Goal: Transaction & Acquisition: Purchase product/service

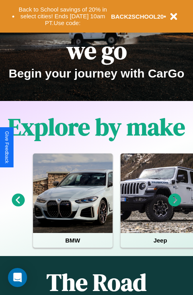
scroll to position [122, 0]
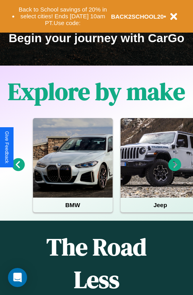
click at [174, 170] on icon at bounding box center [174, 164] width 13 height 13
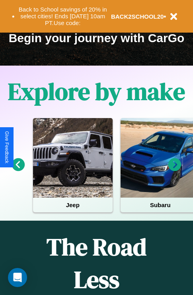
click at [18, 170] on icon at bounding box center [18, 164] width 13 height 13
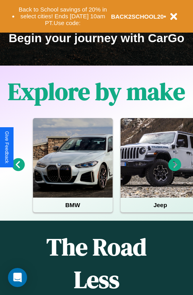
click at [174, 170] on icon at bounding box center [174, 164] width 13 height 13
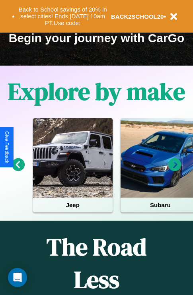
click at [174, 170] on icon at bounding box center [174, 164] width 13 height 13
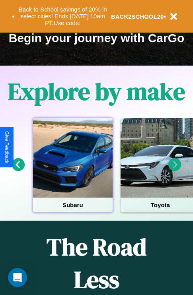
click at [72, 170] on div at bounding box center [72, 157] width 79 height 79
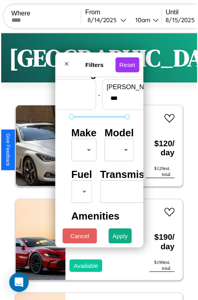
scroll to position [23, 0]
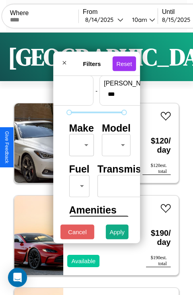
click at [80, 143] on body "CarGo Where From 8 / 14 / 2025 10am Until 8 / 15 / 2025 10am Become a Host Logi…" at bounding box center [96, 163] width 193 height 327
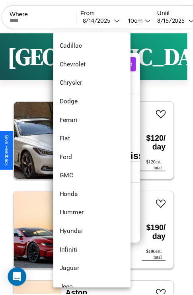
scroll to position [263, 0]
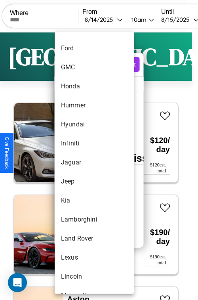
click at [79, 163] on li "Jaguar" at bounding box center [94, 162] width 79 height 19
type input "******"
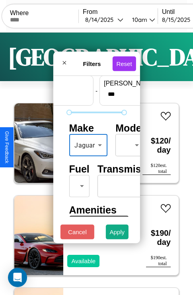
scroll to position [64, 0]
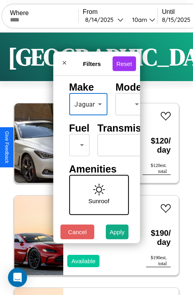
click at [77, 143] on body "CarGo Where From 8 / 14 / 2025 10am Until 8 / 15 / 2025 10am Become a Host Logi…" at bounding box center [96, 163] width 193 height 327
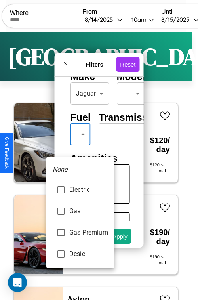
type input "***"
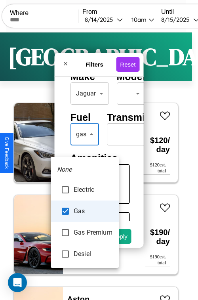
click at [85, 146] on div at bounding box center [99, 150] width 198 height 300
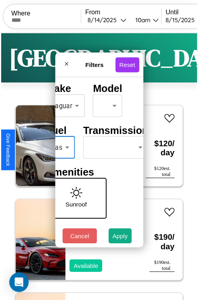
scroll to position [64, 33]
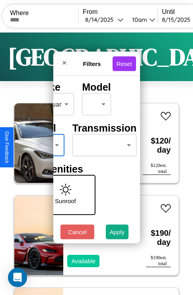
click at [102, 143] on body "CarGo Where From 8 / 14 / 2025 10am Until 8 / 15 / 2025 10am Become a Host Logi…" at bounding box center [96, 163] width 193 height 327
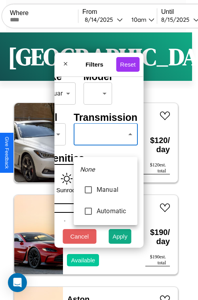
type input "******"
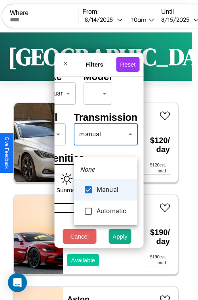
click at [106, 146] on div at bounding box center [99, 150] width 198 height 300
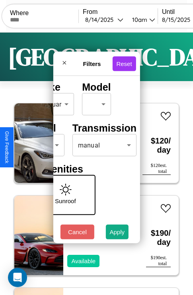
click at [117, 233] on button "Apply" at bounding box center [117, 231] width 23 height 15
